Goal: Transaction & Acquisition: Download file/media

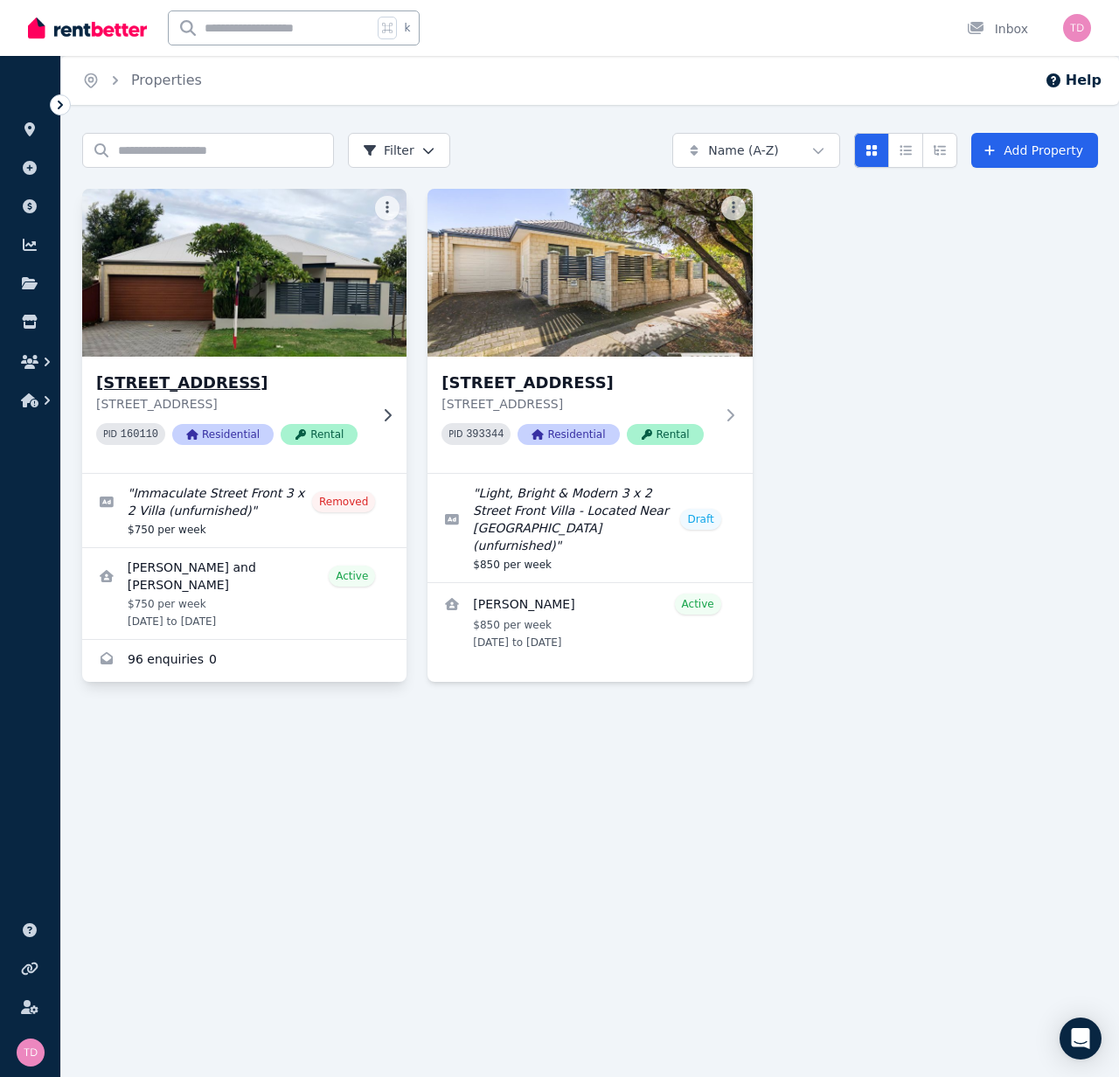
click at [200, 381] on h3 "[STREET_ADDRESS]" at bounding box center [232, 383] width 272 height 24
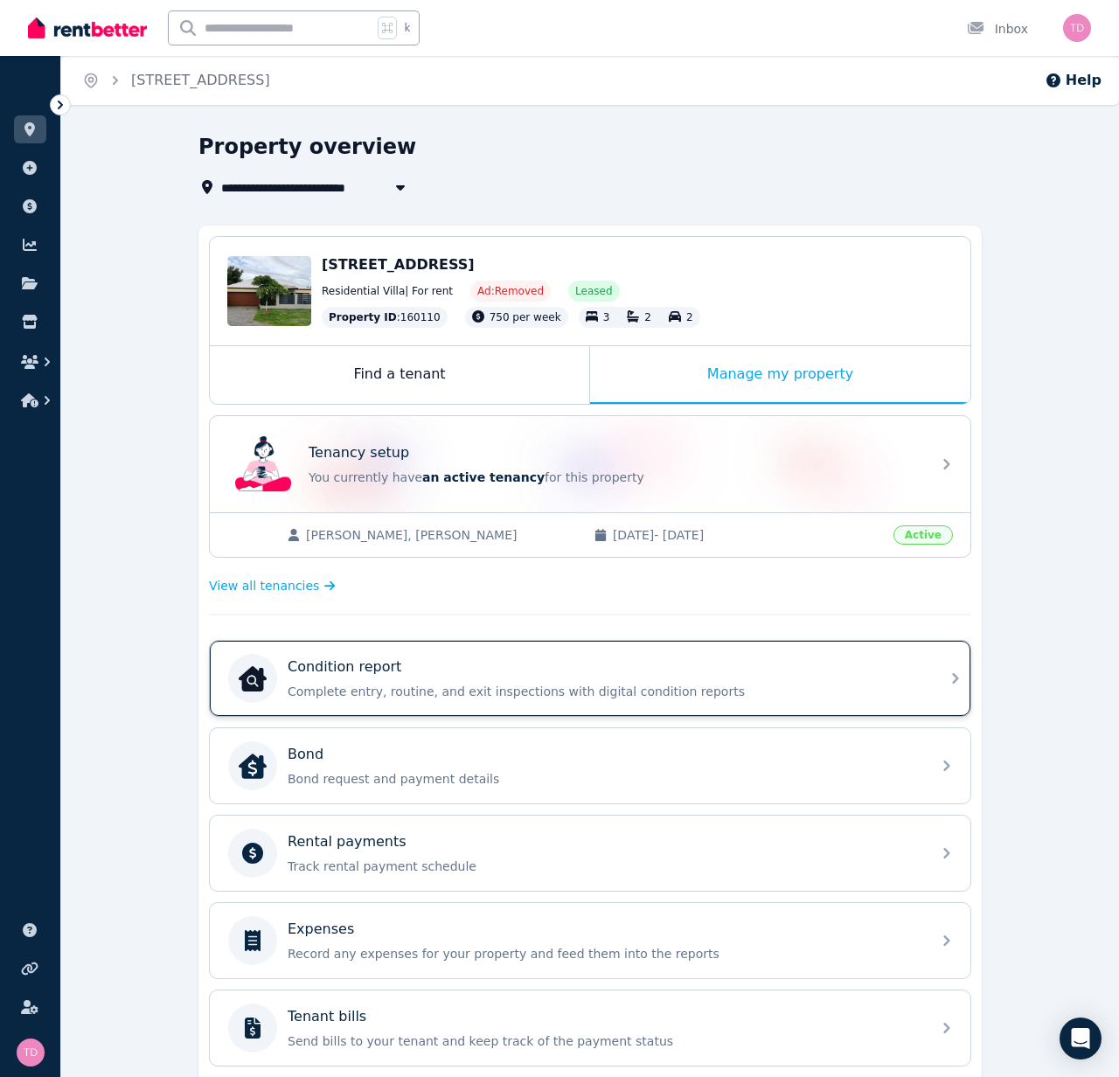
click at [348, 669] on p "Condition report" at bounding box center [344, 666] width 114 height 21
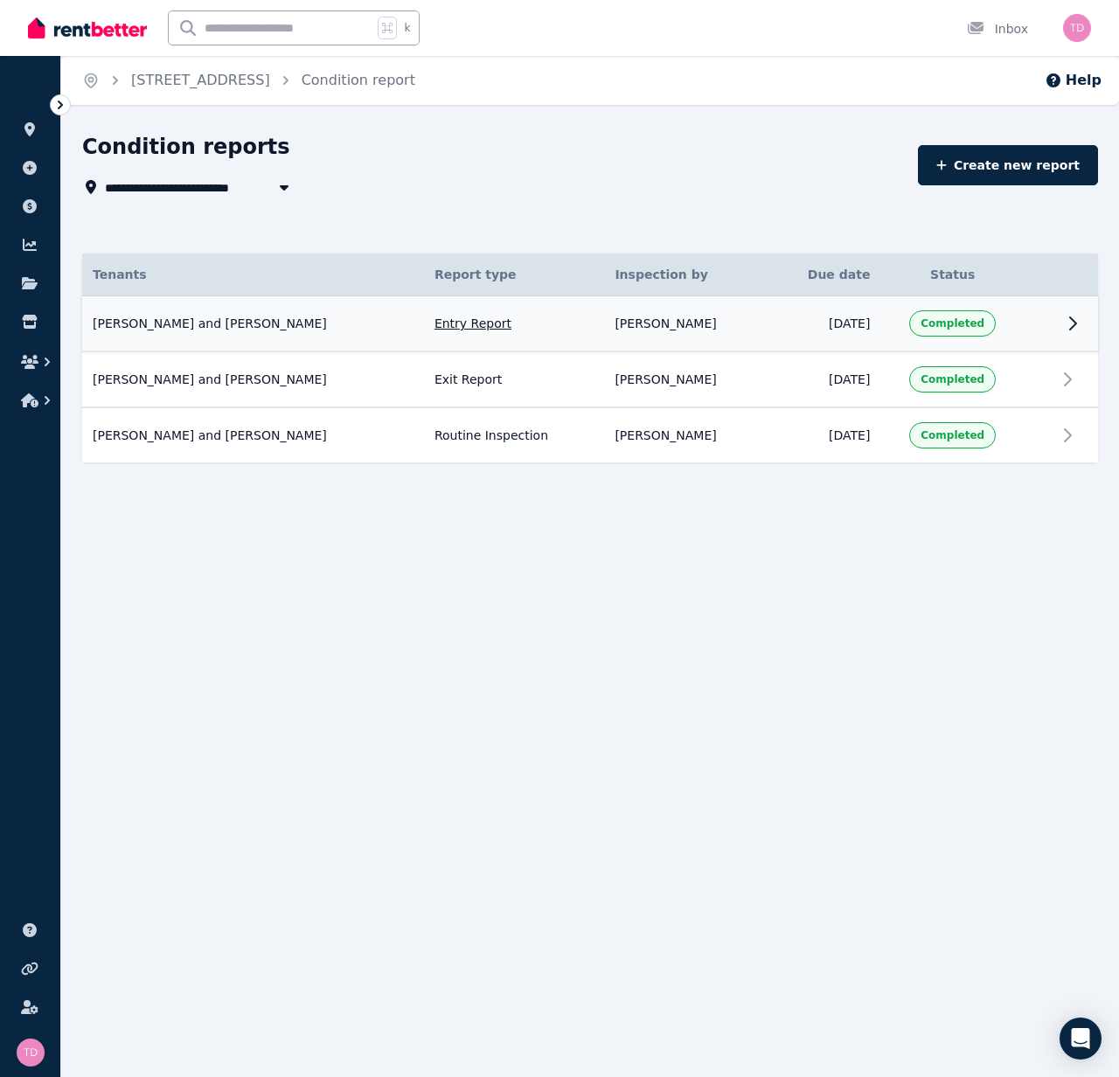
click at [1070, 322] on icon at bounding box center [1072, 323] width 21 height 21
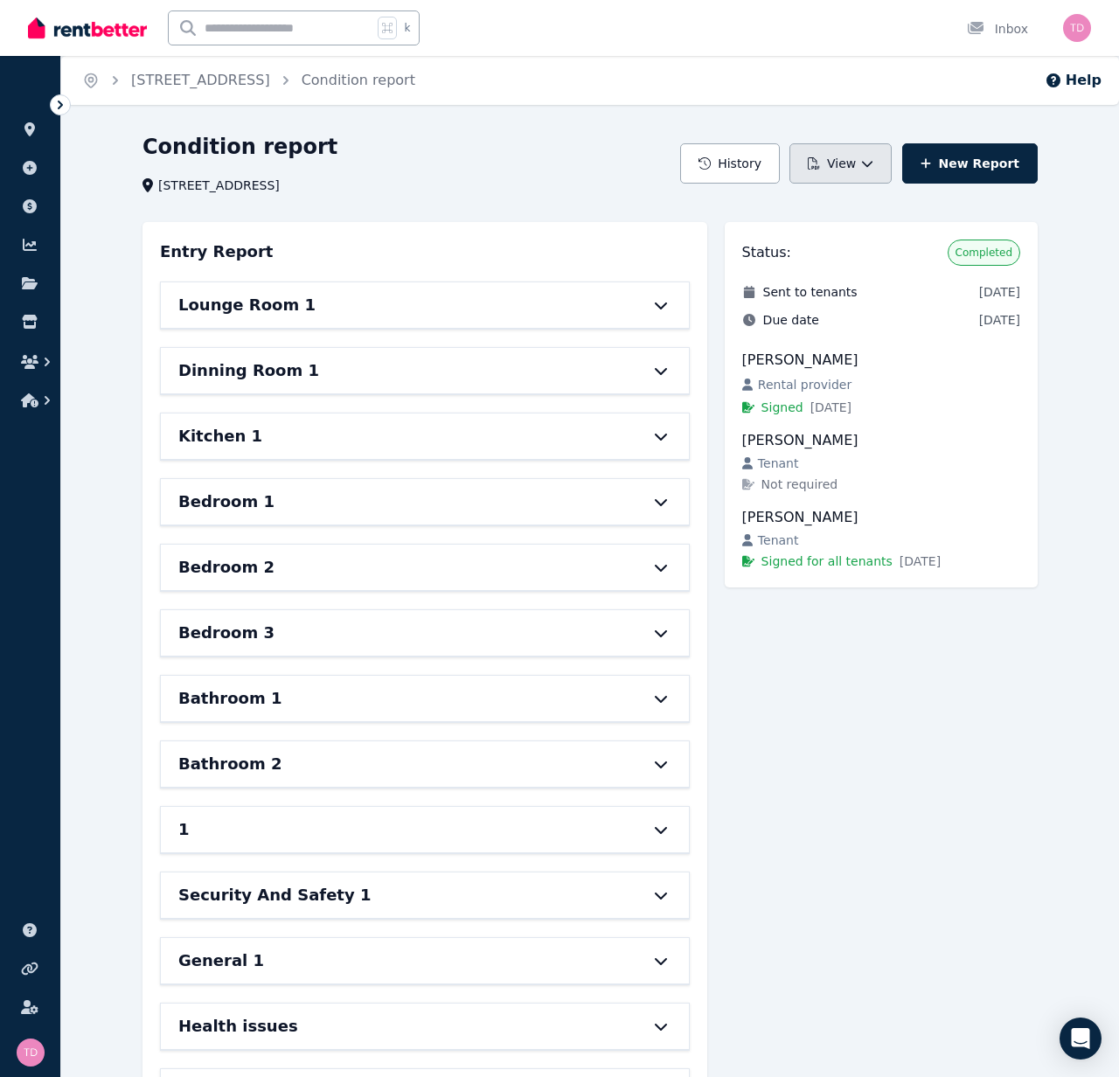
click at [873, 165] on icon "button" at bounding box center [867, 163] width 12 height 12
click at [800, 243] on p "Download as PDF" at bounding box center [792, 240] width 121 height 17
